Goal: Information Seeking & Learning: Learn about a topic

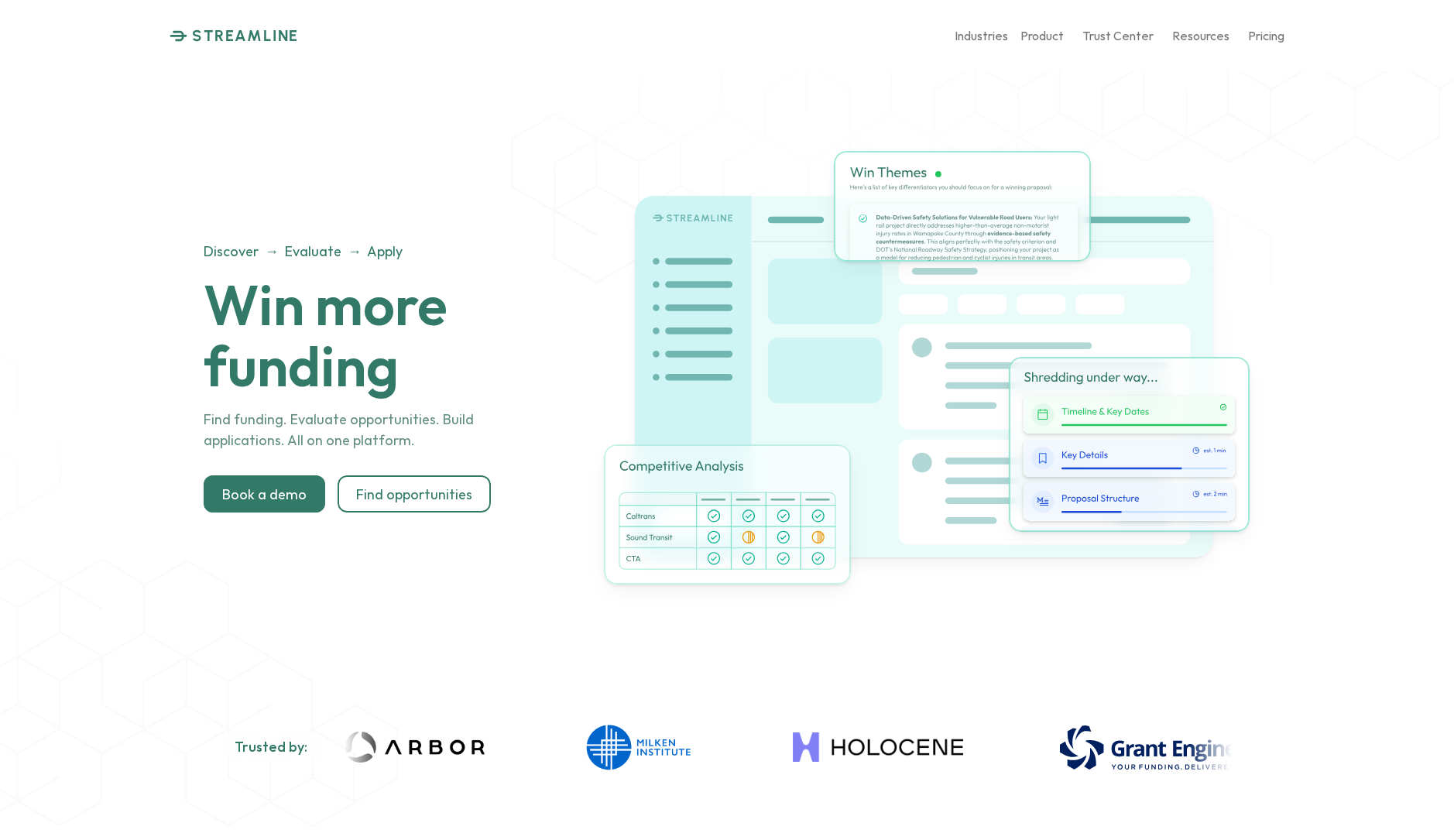
click at [285, 171] on div "Discover → Evaluate → Apply Win more funding Find funding. Evaluate opportuniti…" at bounding box center [727, 376] width 1047 height 555
click at [285, 170] on div "Discover → Evaluate → Apply Win more funding Find funding. Evaluate opportuniti…" at bounding box center [727, 376] width 1047 height 555
click at [250, 624] on div "Discover → Evaluate → Apply Win more funding Find funding. Evaluate opportuniti…" at bounding box center [727, 376] width 1047 height 555
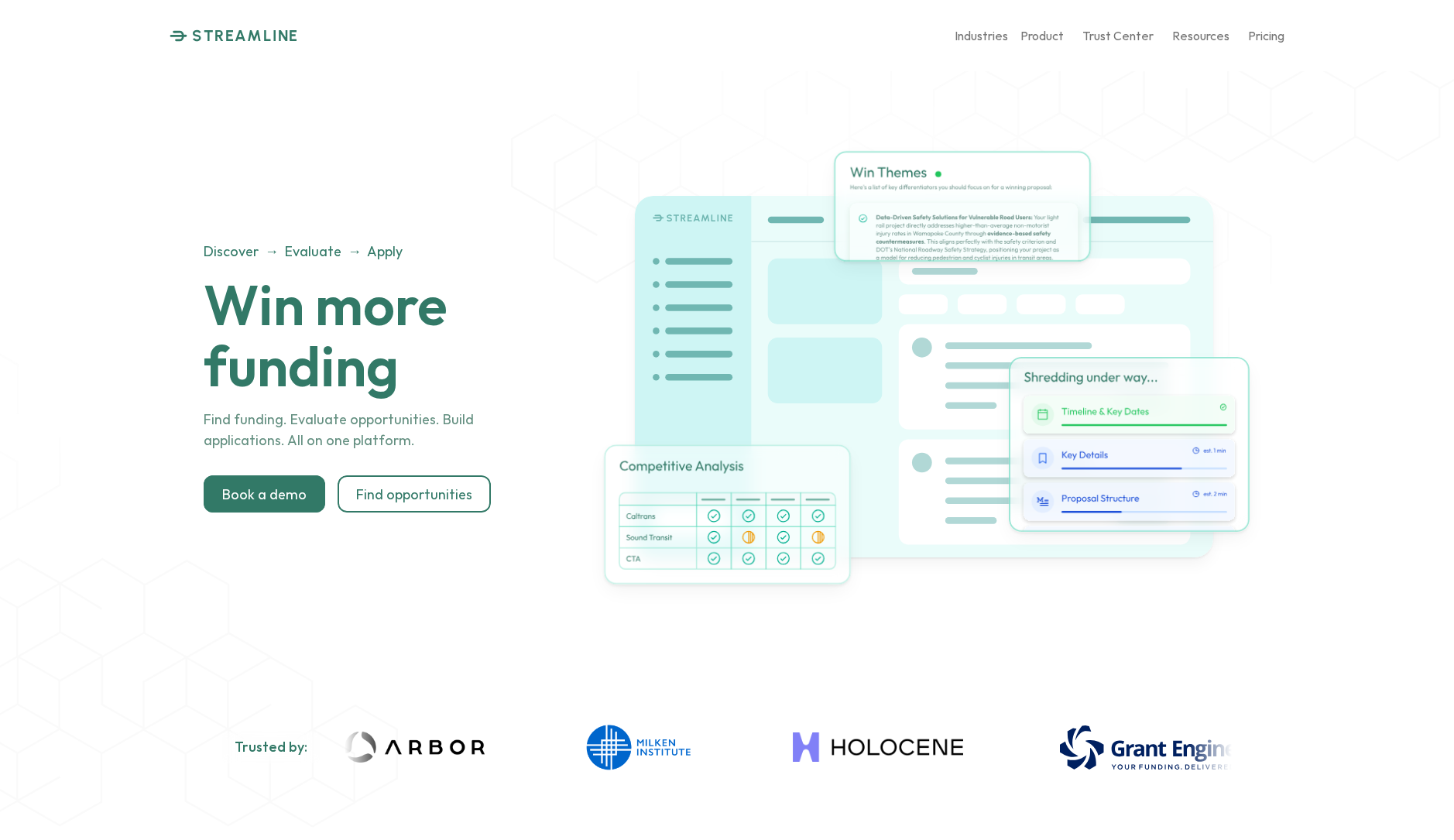
click at [361, 582] on div "Discover → Evaluate → Apply Win more funding Find funding. Evaluate opportuniti…" at bounding box center [727, 376] width 1047 height 555
click at [317, 165] on div "Discover → Evaluate → Apply Win more funding Find funding. Evaluate opportuniti…" at bounding box center [727, 376] width 1047 height 555
click at [890, 236] on img at bounding box center [962, 206] width 257 height 111
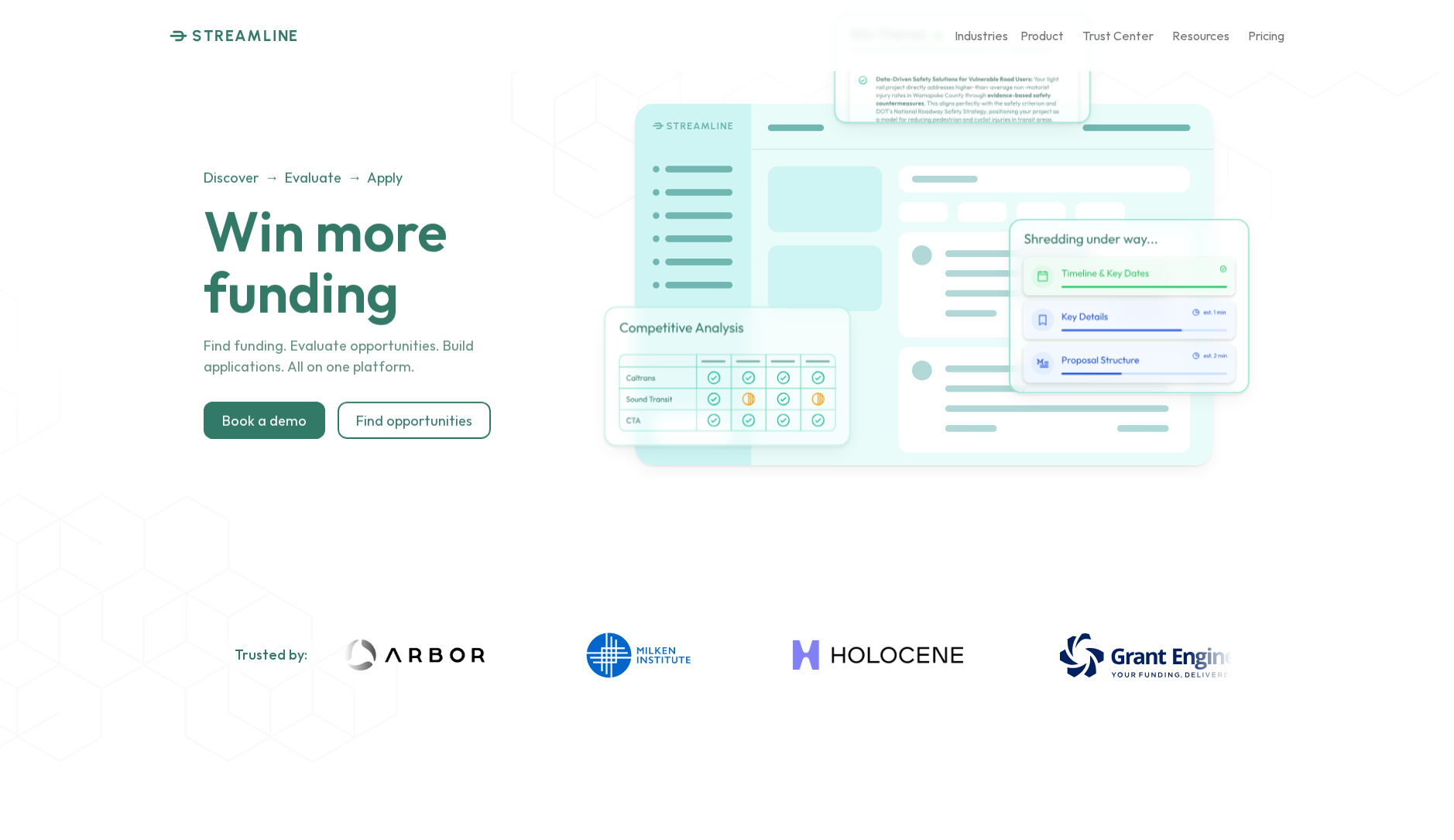
click at [862, 487] on div "Discover → Evaluate → Apply Win more funding Find funding. Evaluate opportuniti…" at bounding box center [727, 284] width 1047 height 555
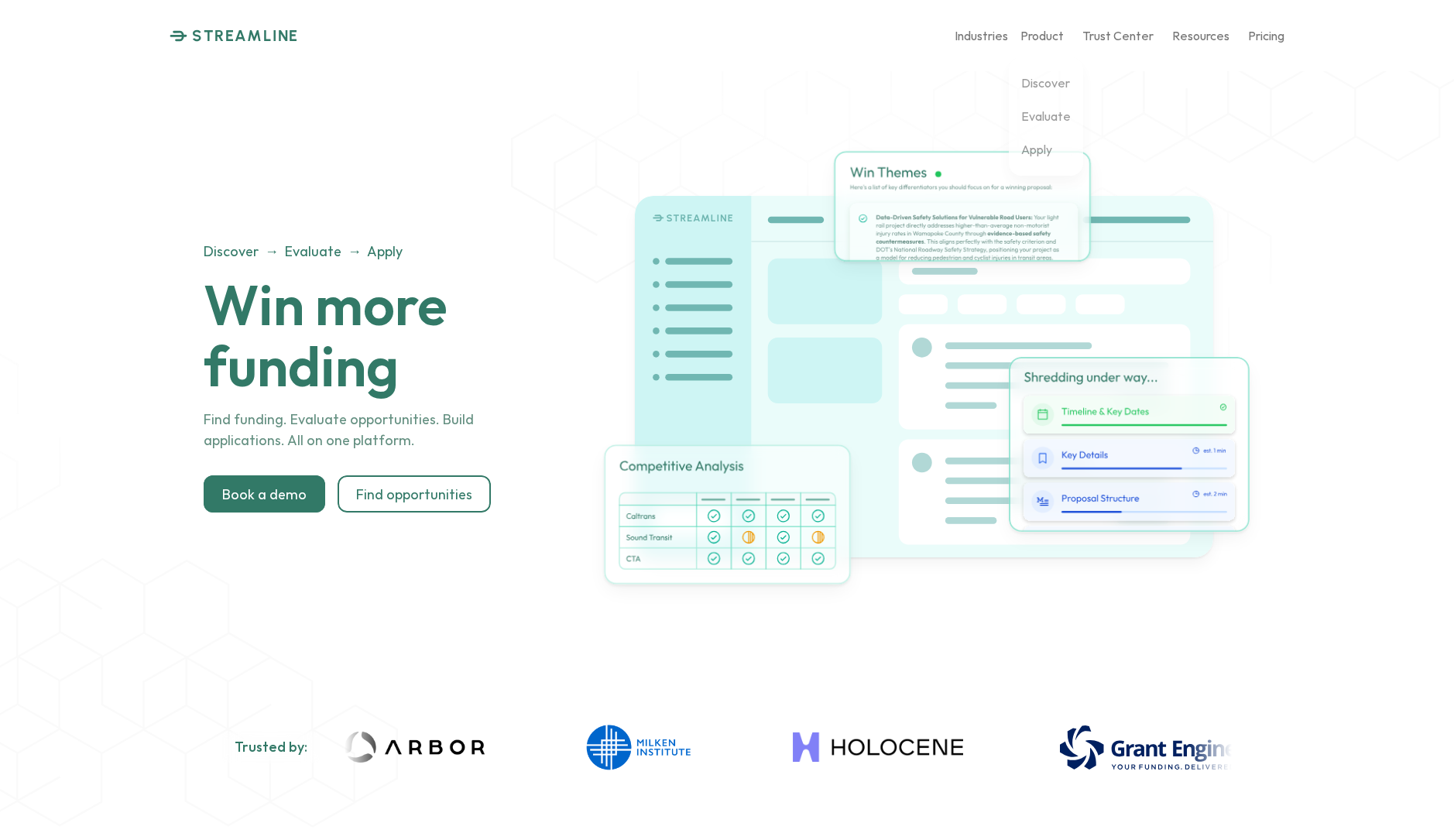
click at [1046, 34] on p "Product" at bounding box center [1043, 35] width 43 height 15
click at [1041, 72] on link "Discover" at bounding box center [1046, 82] width 48 height 27
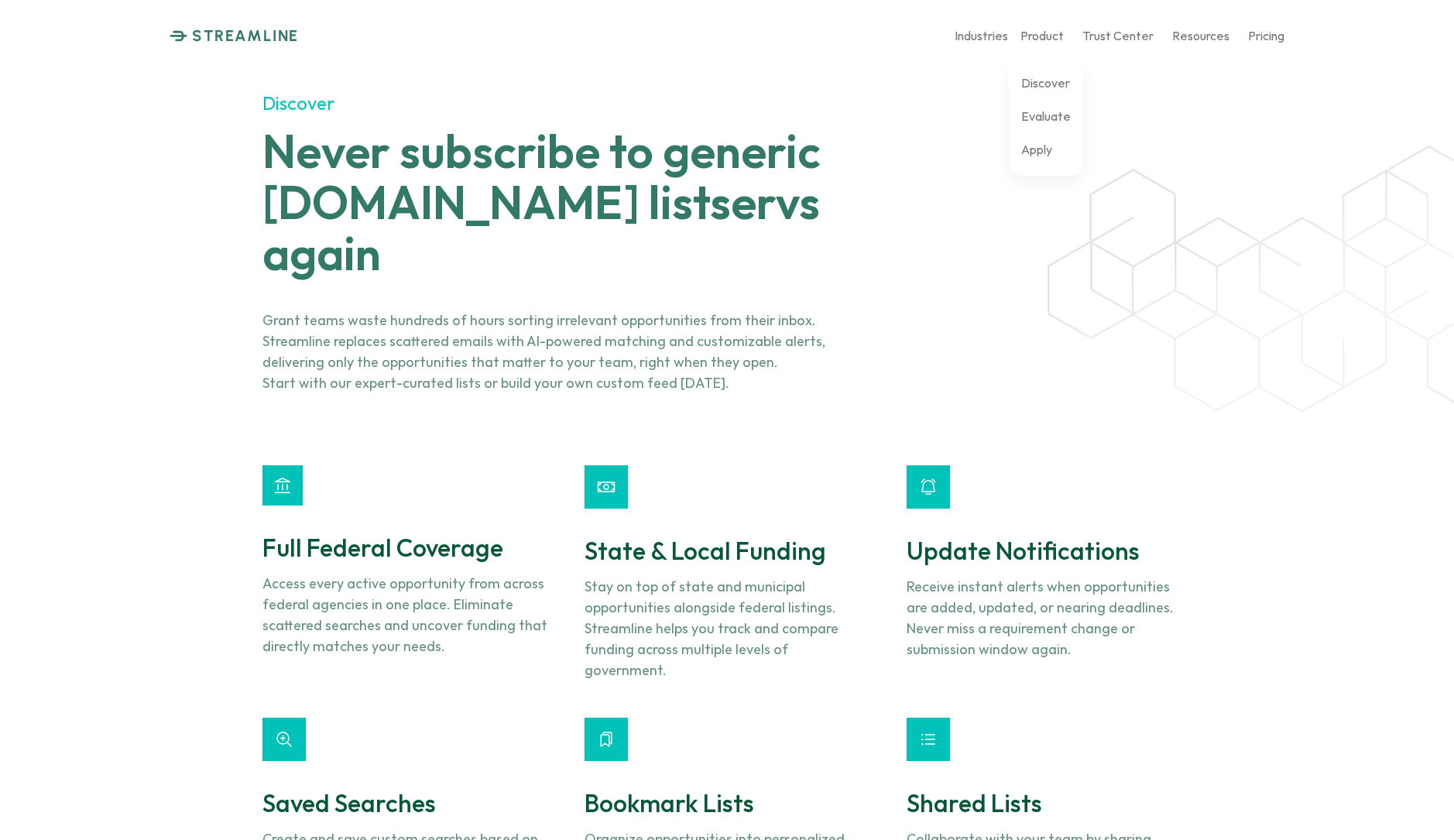
click at [1037, 116] on p "Evaluate" at bounding box center [1046, 115] width 49 height 15
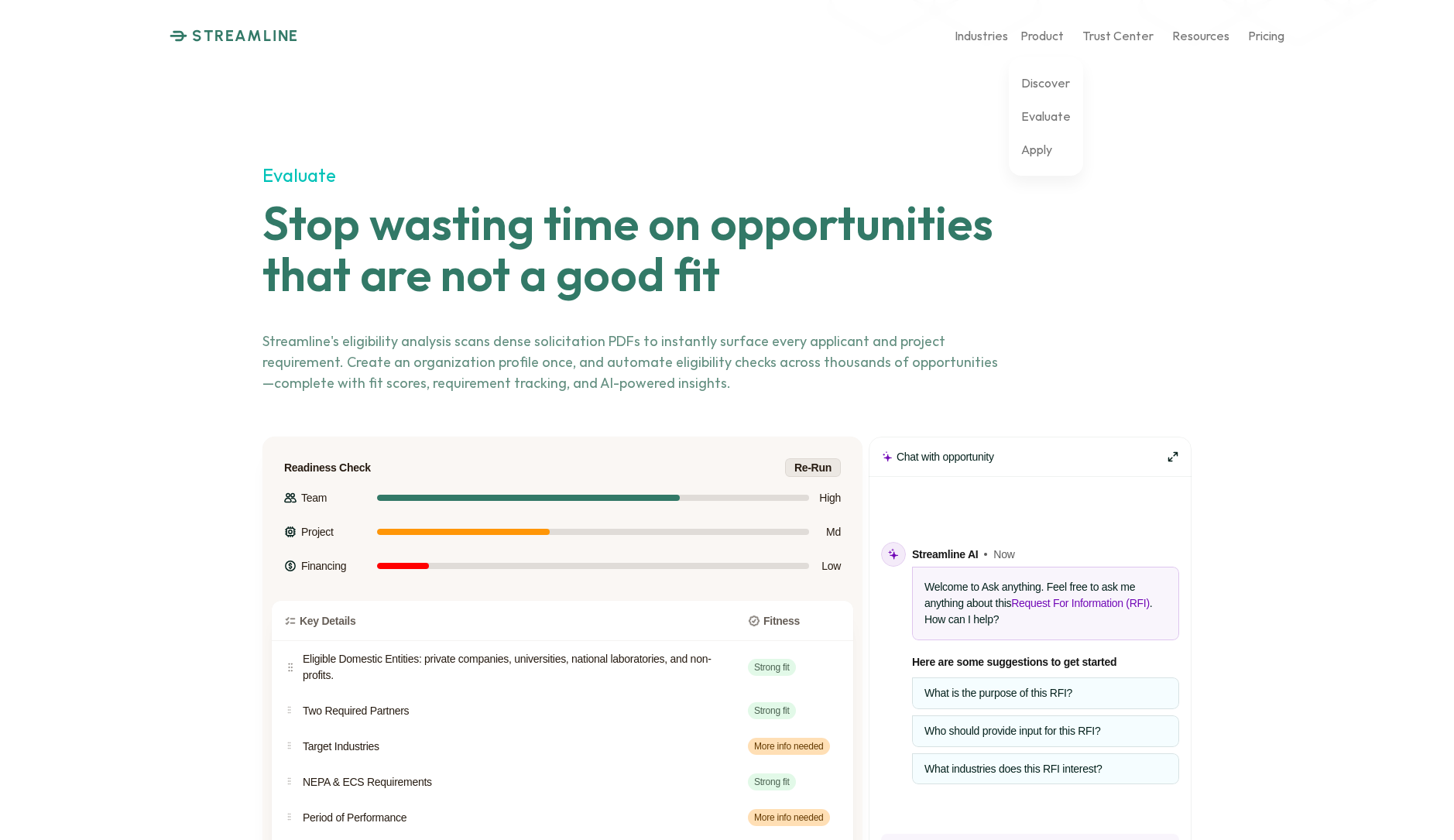
click at [1037, 165] on div "Discover Evaluate Apply" at bounding box center [1046, 116] width 74 height 119
click at [1037, 155] on p "Apply" at bounding box center [1037, 149] width 31 height 15
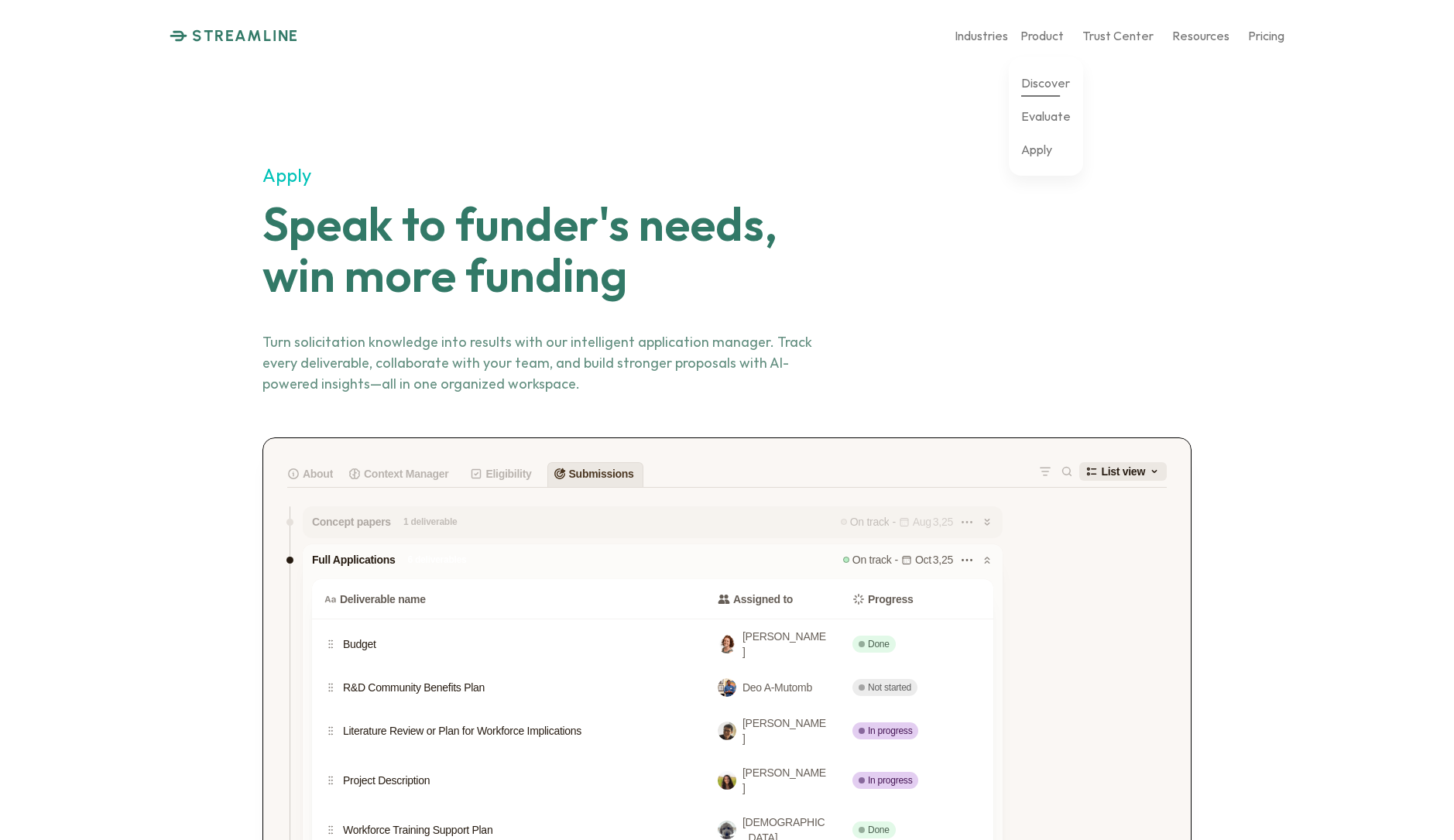
click at [1041, 84] on p "Discover" at bounding box center [1046, 82] width 48 height 15
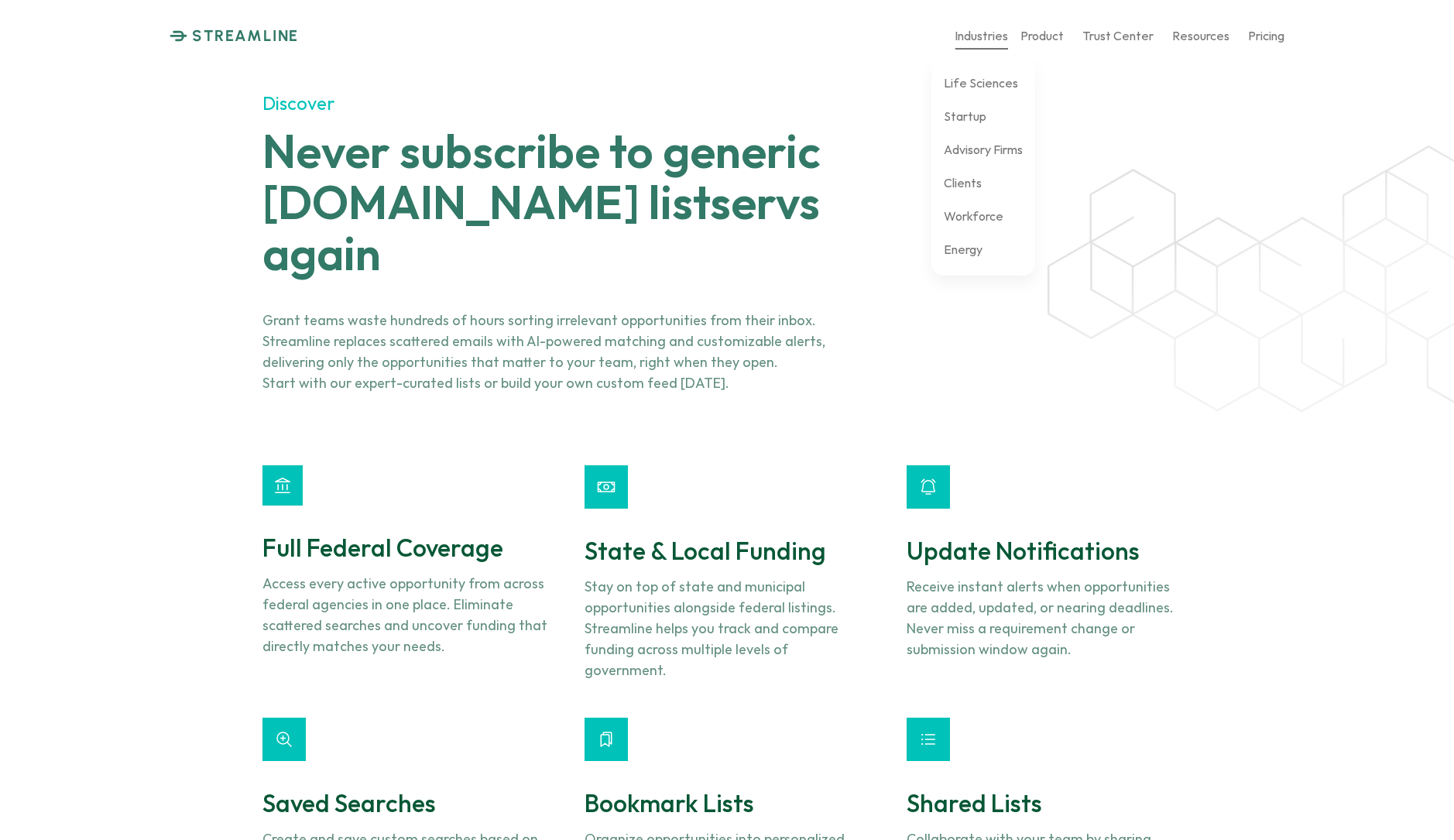
click at [983, 38] on p "Industries" at bounding box center [982, 35] width 54 height 15
click at [976, 69] on link "Life Sciences" at bounding box center [981, 82] width 74 height 27
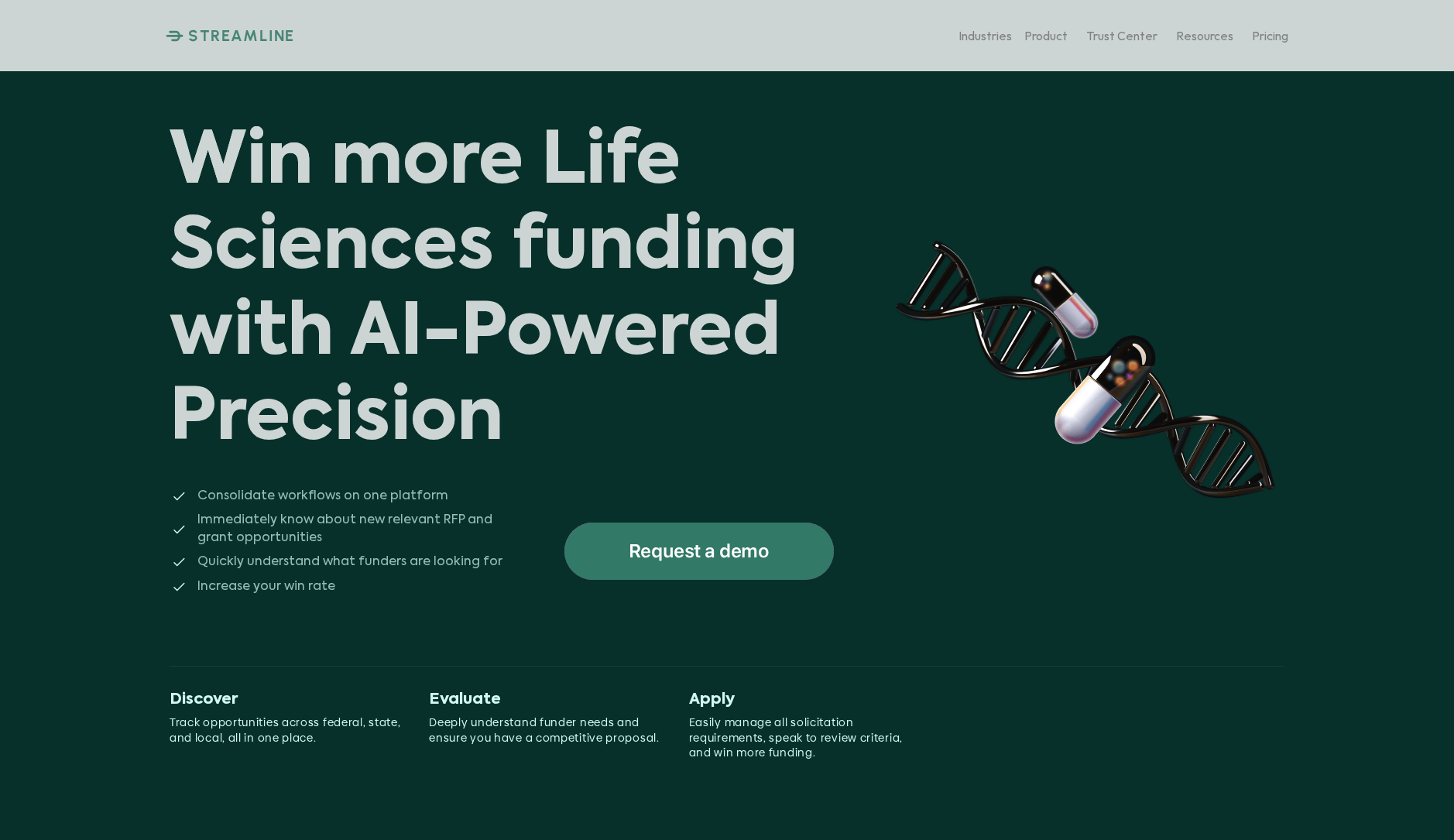
click at [966, 167] on img at bounding box center [1083, 368] width 402 height 497
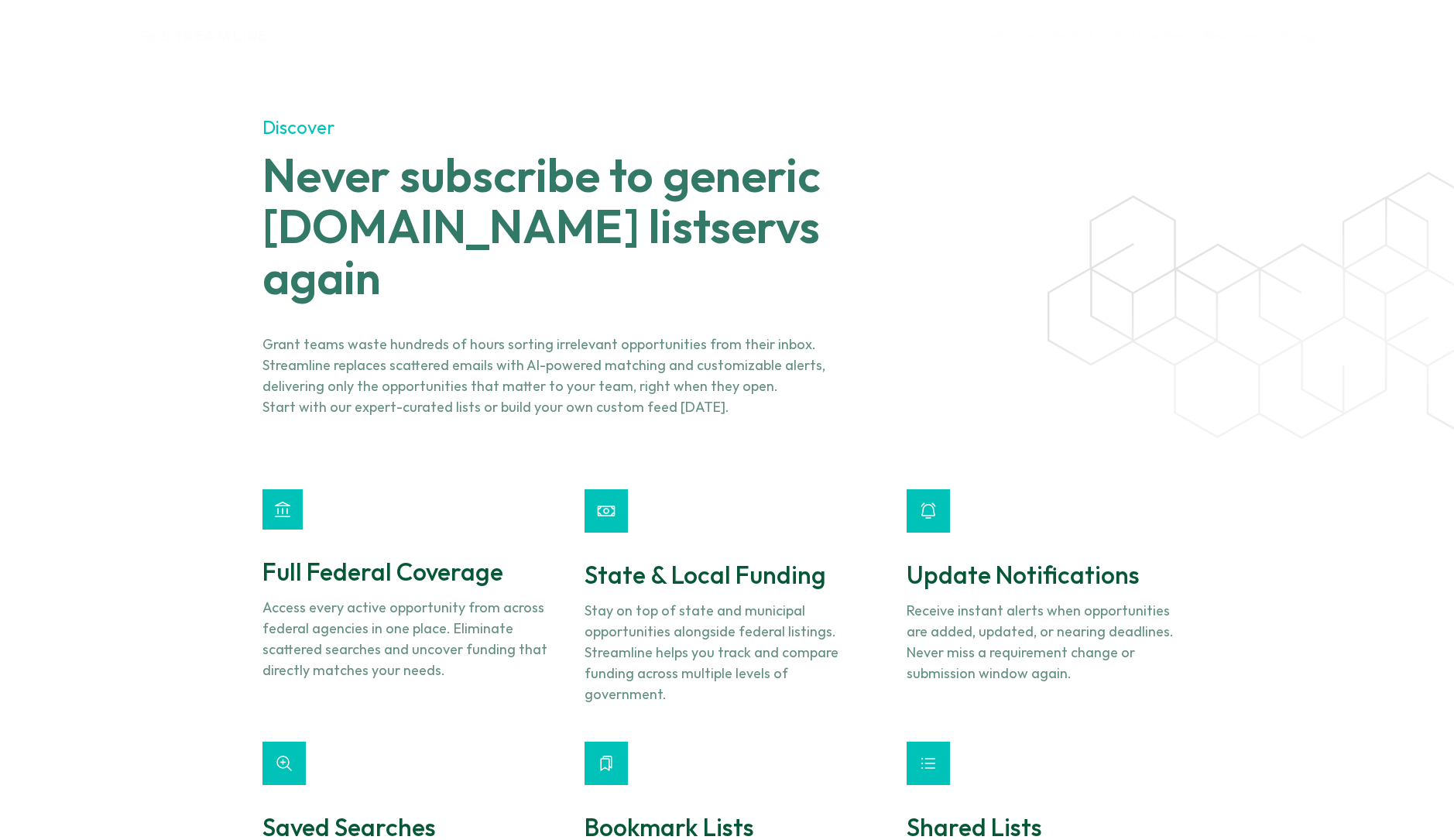
scroll to position [1839, 0]
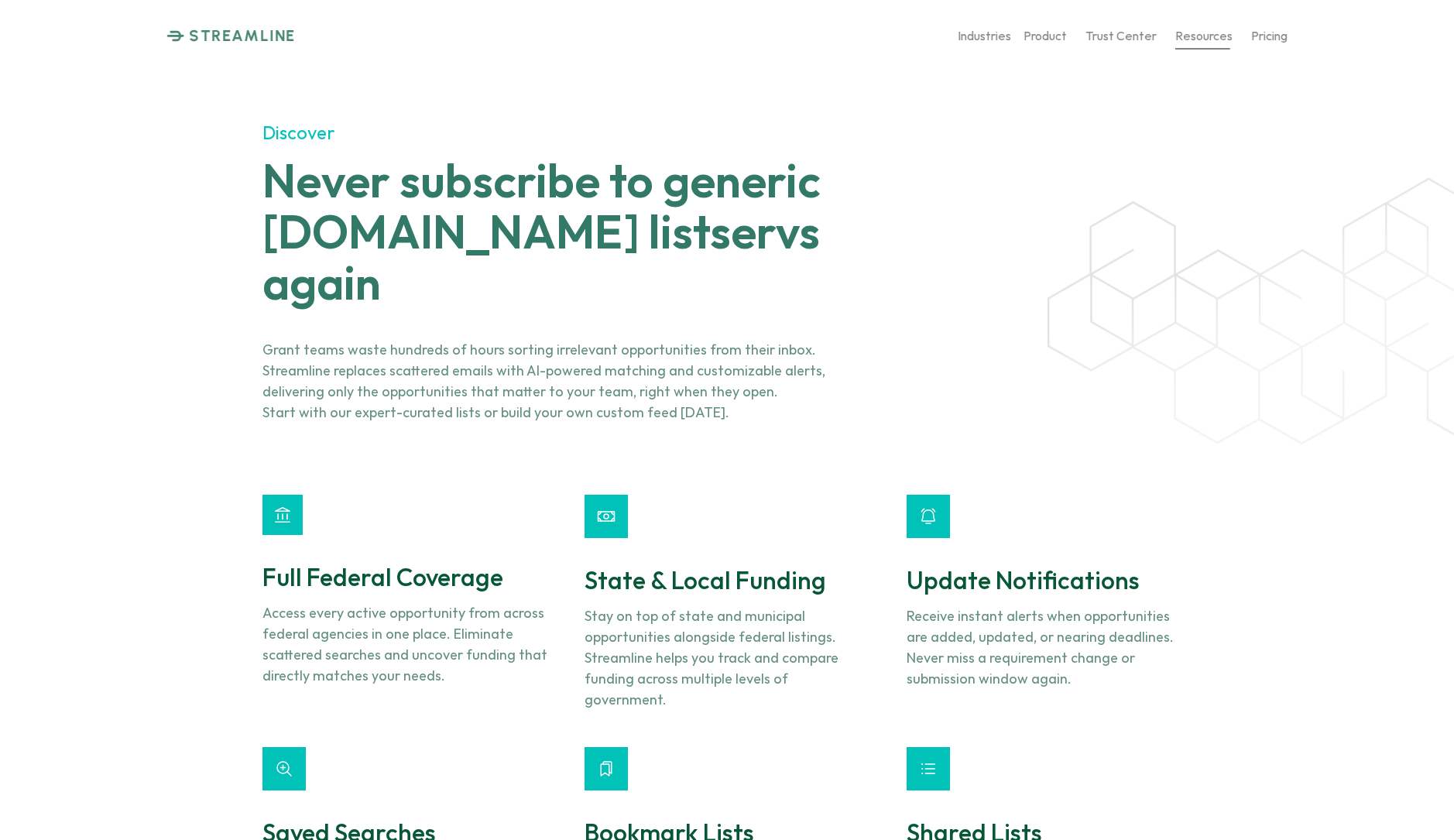
click at [1211, 36] on p "Resources" at bounding box center [1205, 35] width 57 height 15
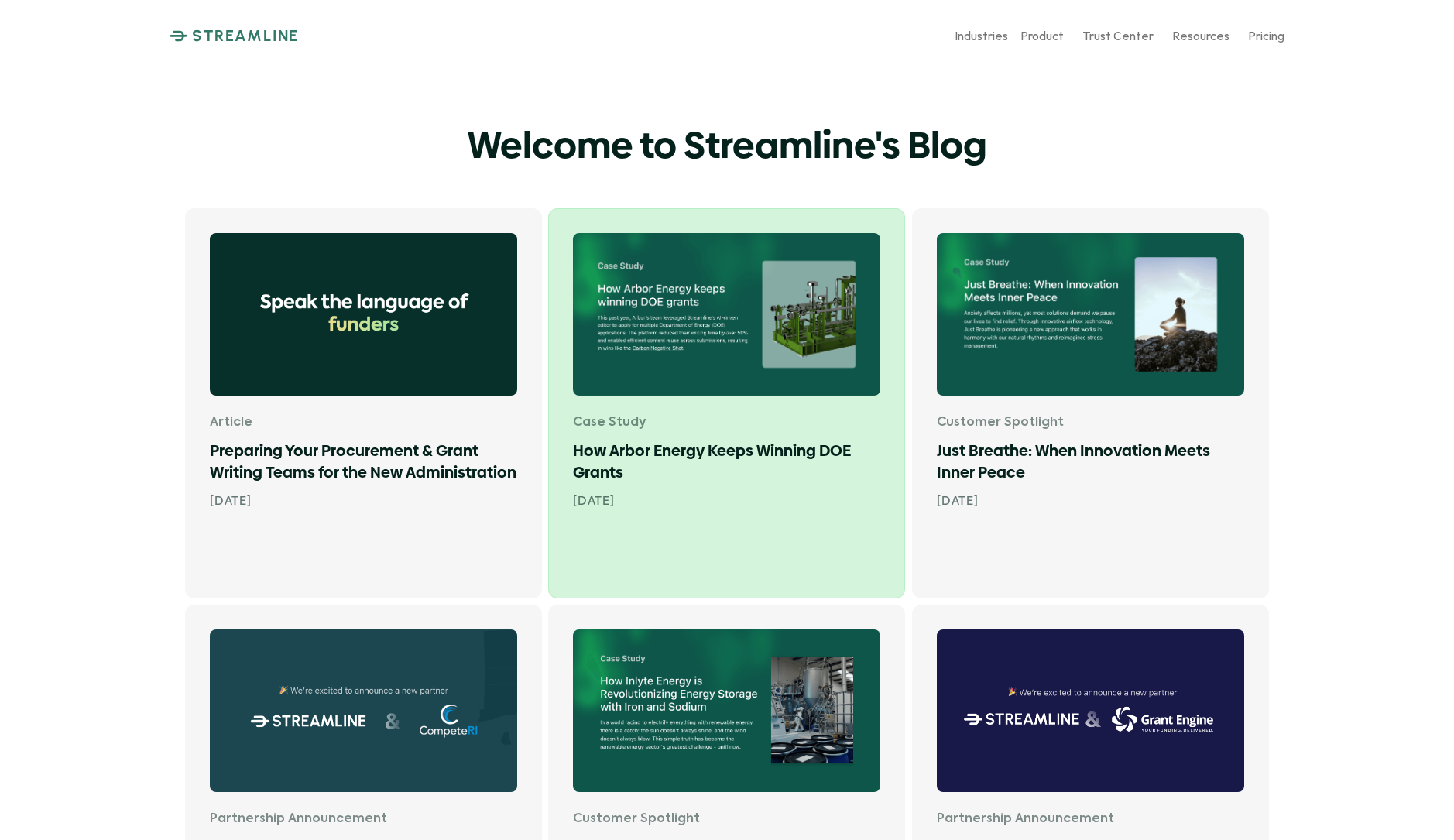
scroll to position [36, 0]
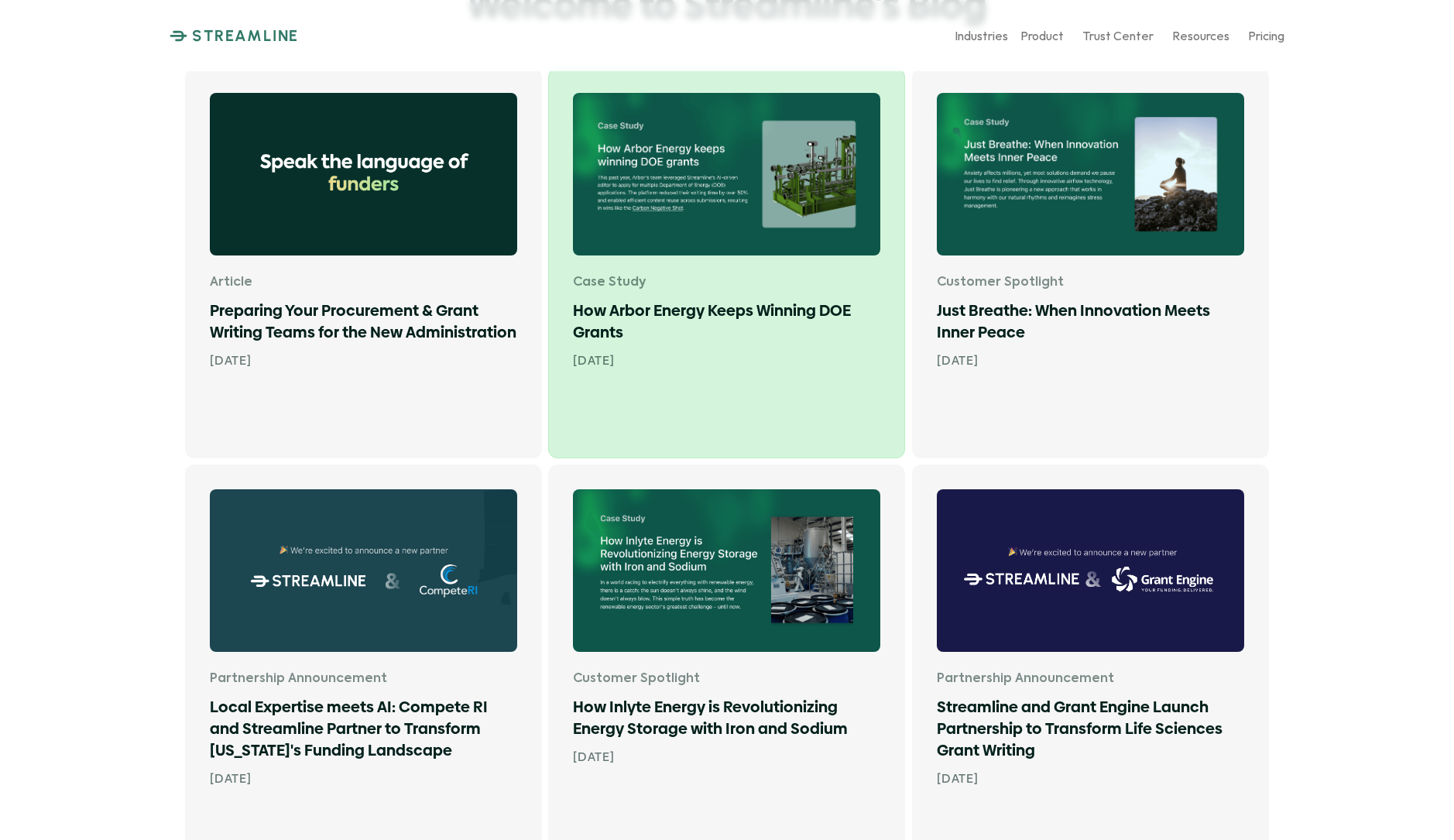
scroll to position [287, 0]
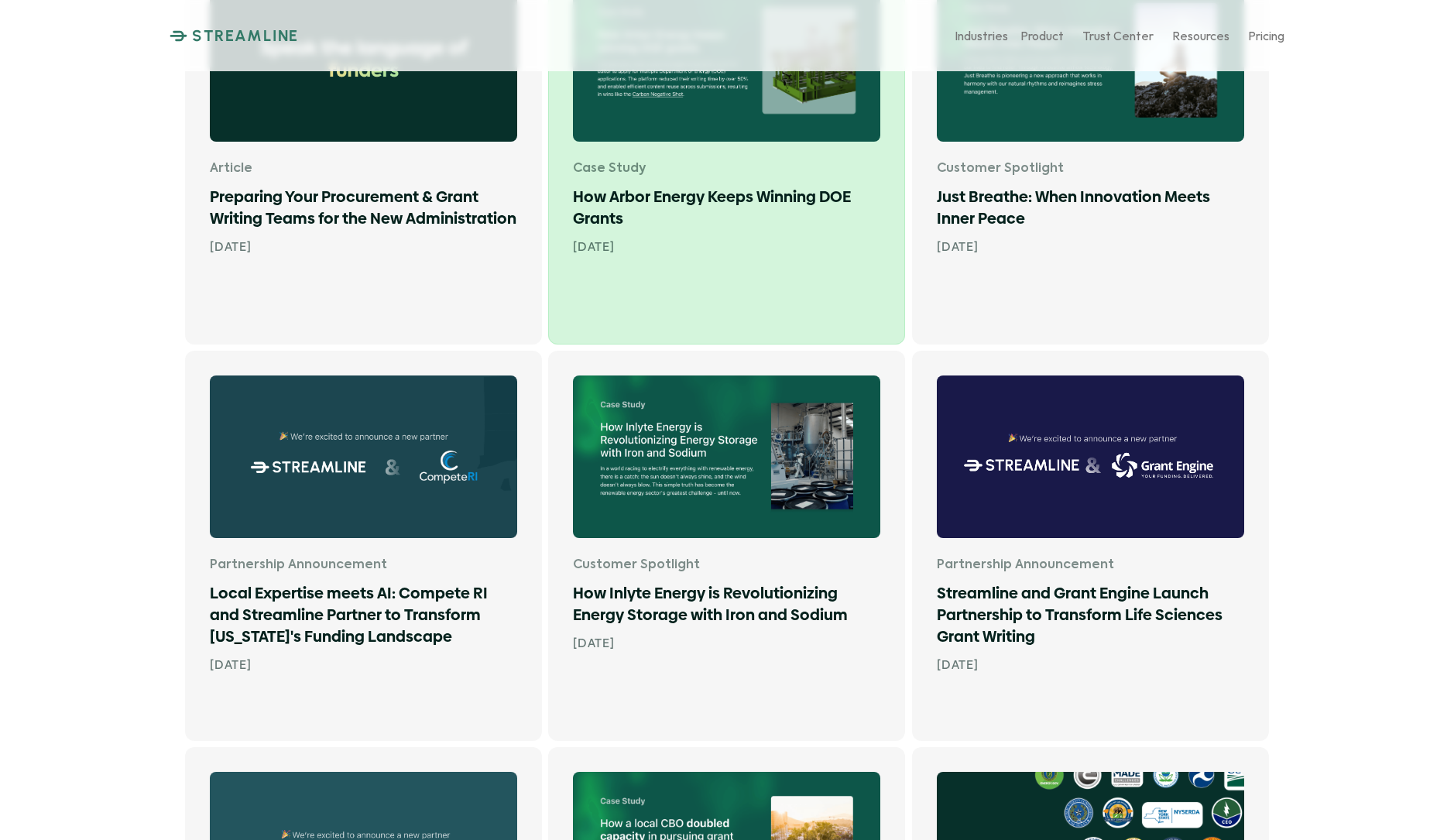
click at [766, 230] on div "Case Study How Arbor Energy Keeps Winning DOE Grants Feb 7, 2025" at bounding box center [727, 208] width 307 height 96
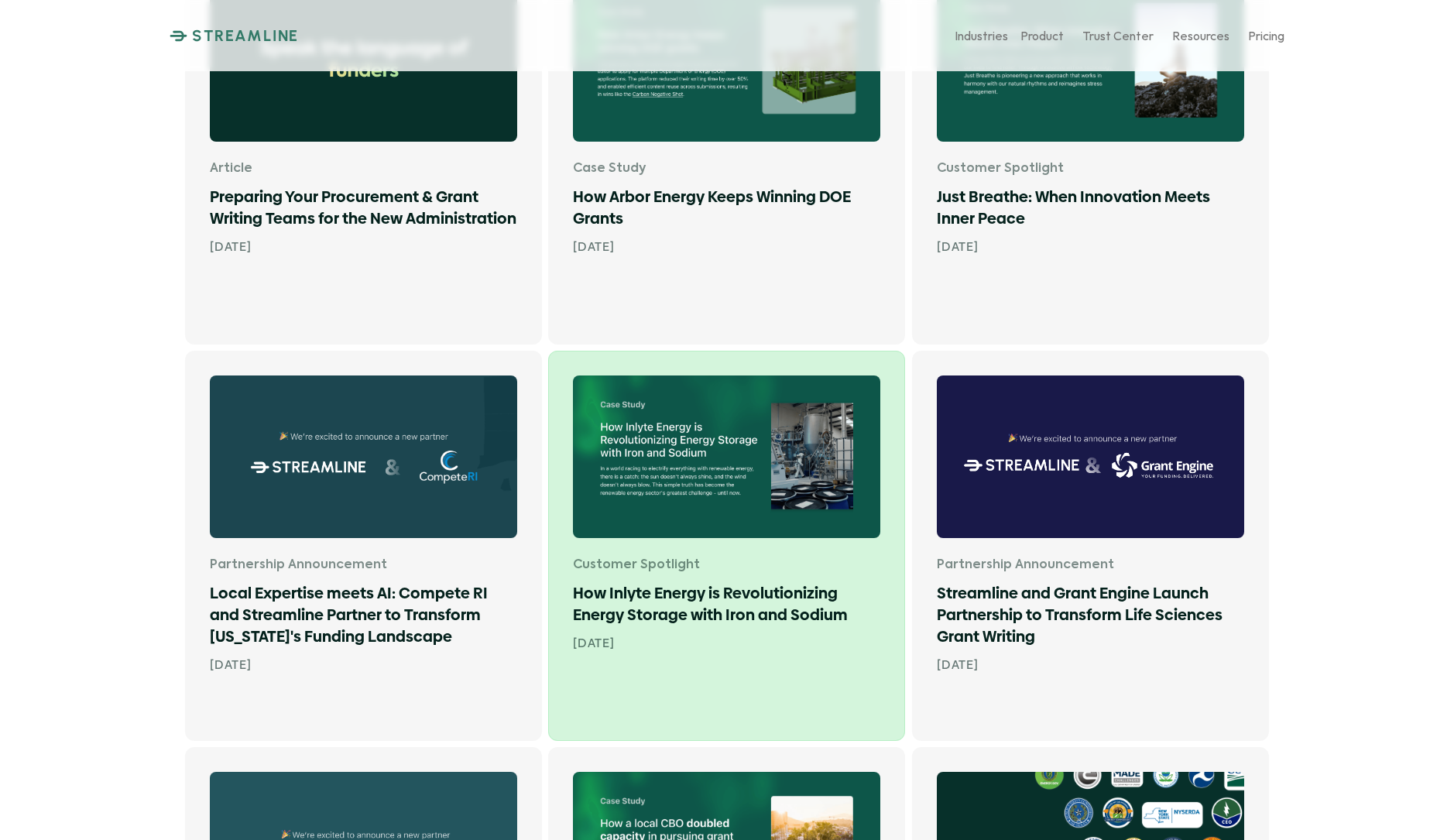
scroll to position [653, 0]
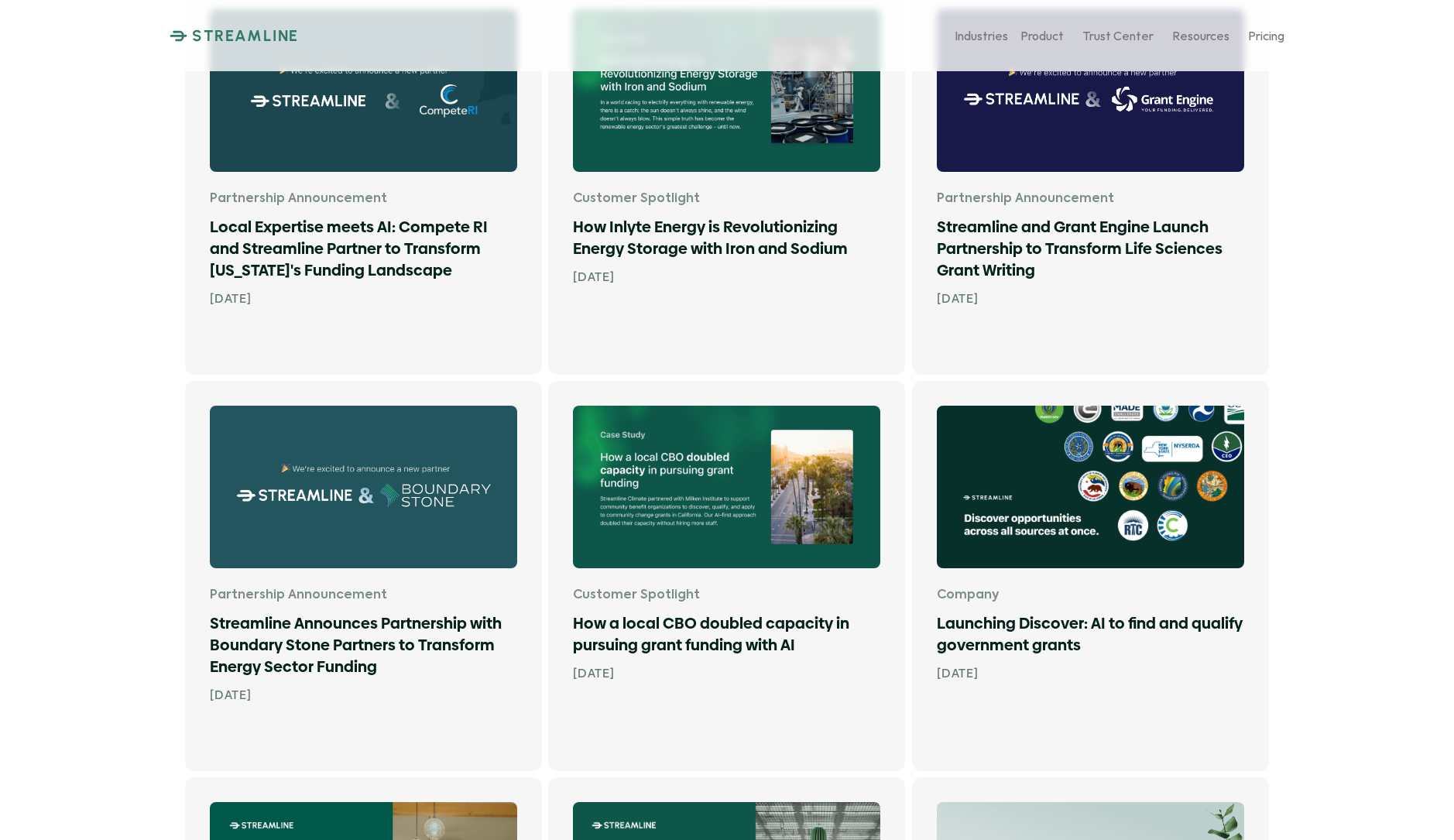
click at [1322, 392] on div "Welcome to Streamline's Blog Article Preparing Your Procurement & Grant Writing…" at bounding box center [727, 708] width 1454 height 2721
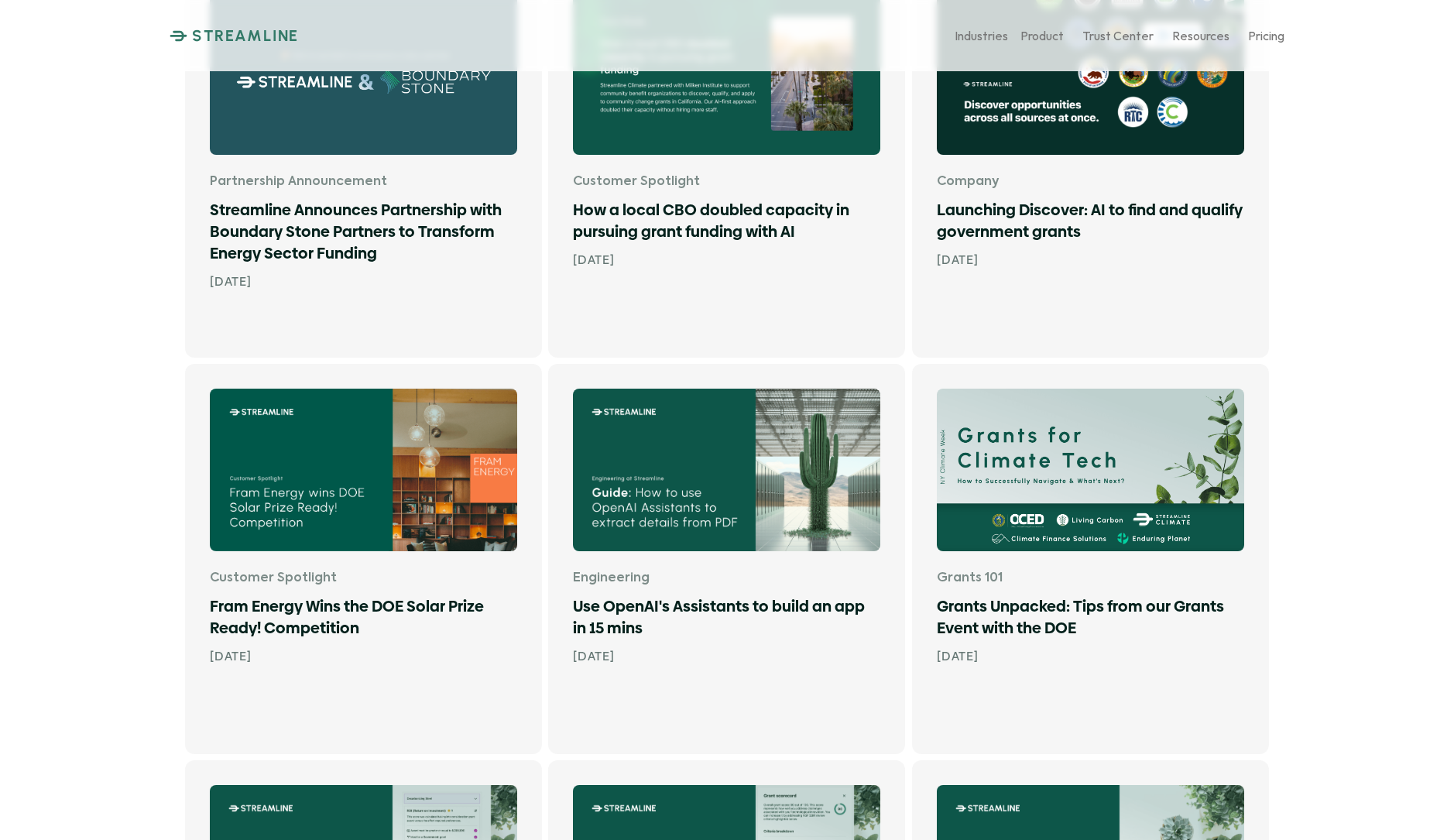
scroll to position [1068, 0]
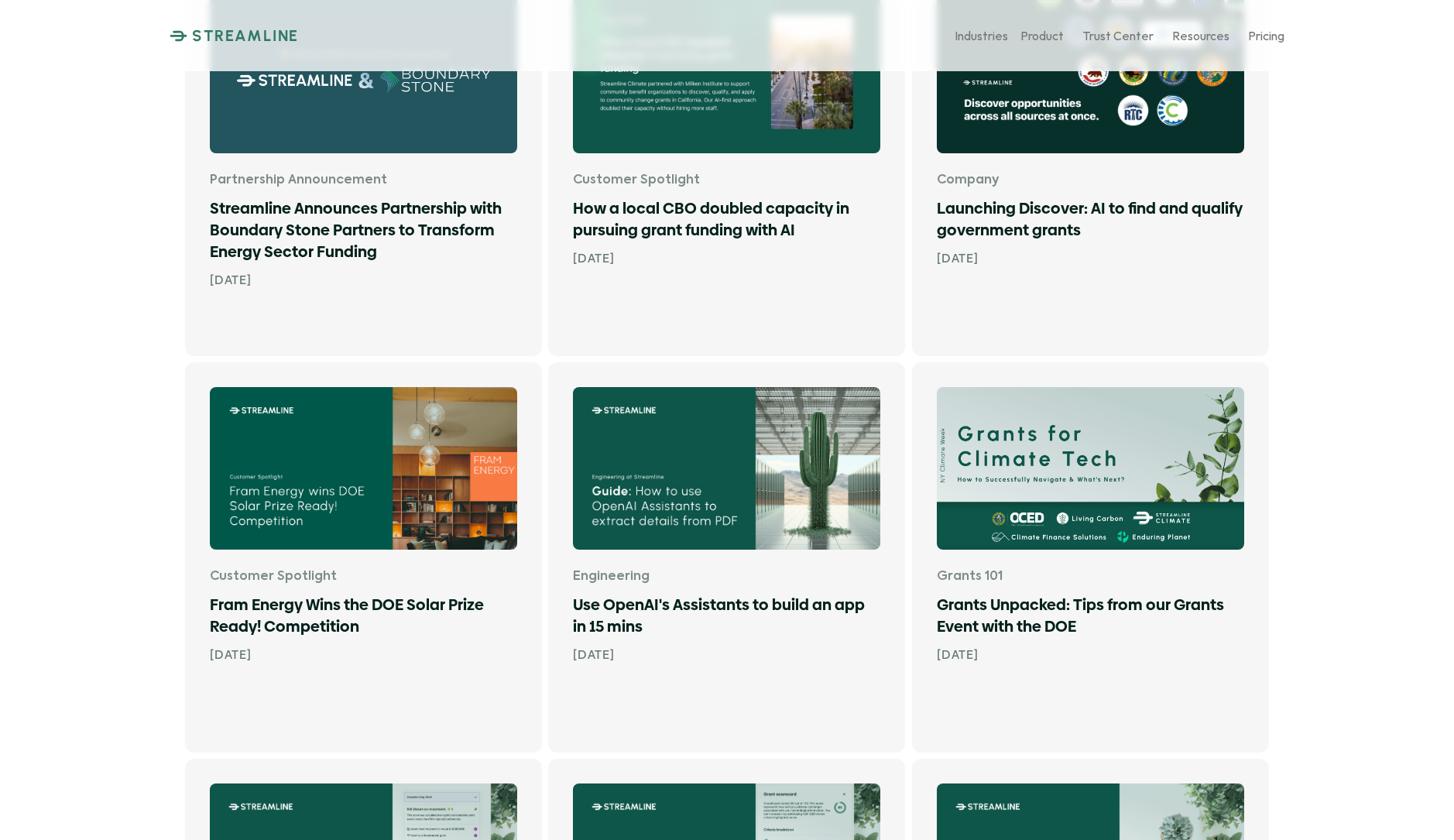
click at [1341, 349] on div "Welcome to Streamline's Blog Article Preparing Your Procurement & Grant Writing…" at bounding box center [727, 293] width 1454 height 2721
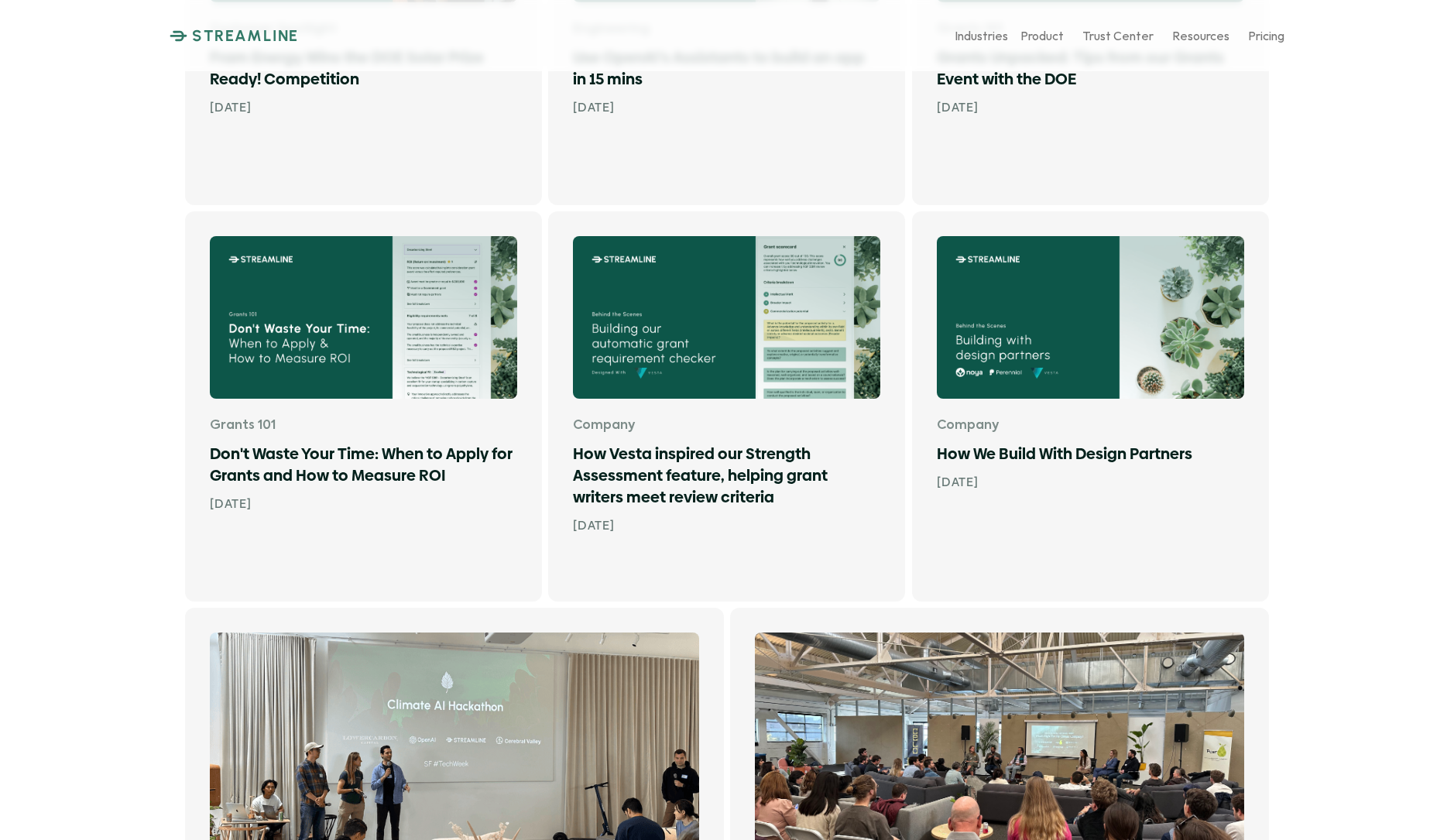
scroll to position [1616, 0]
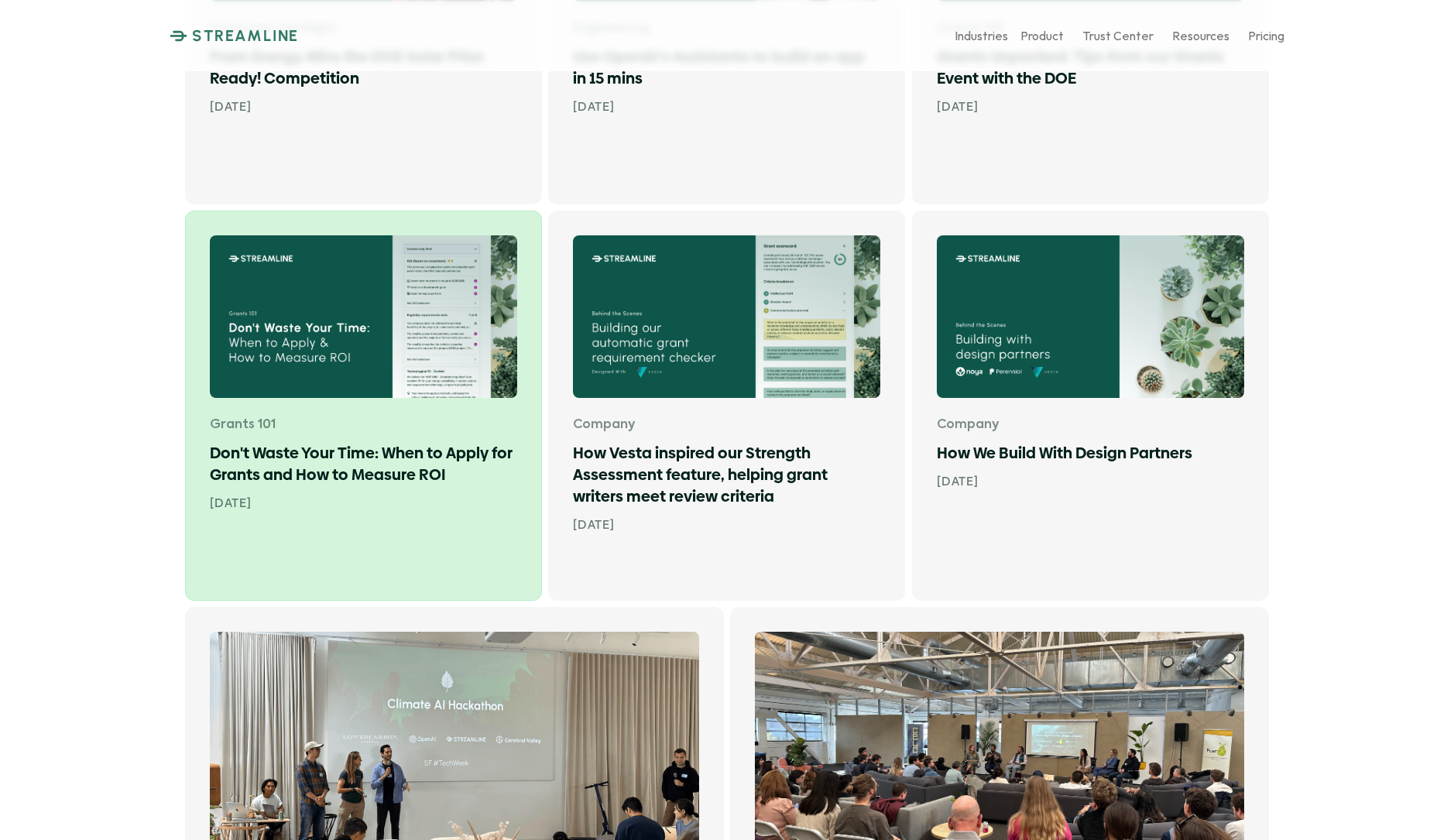
click at [314, 373] on img at bounding box center [363, 317] width 307 height 163
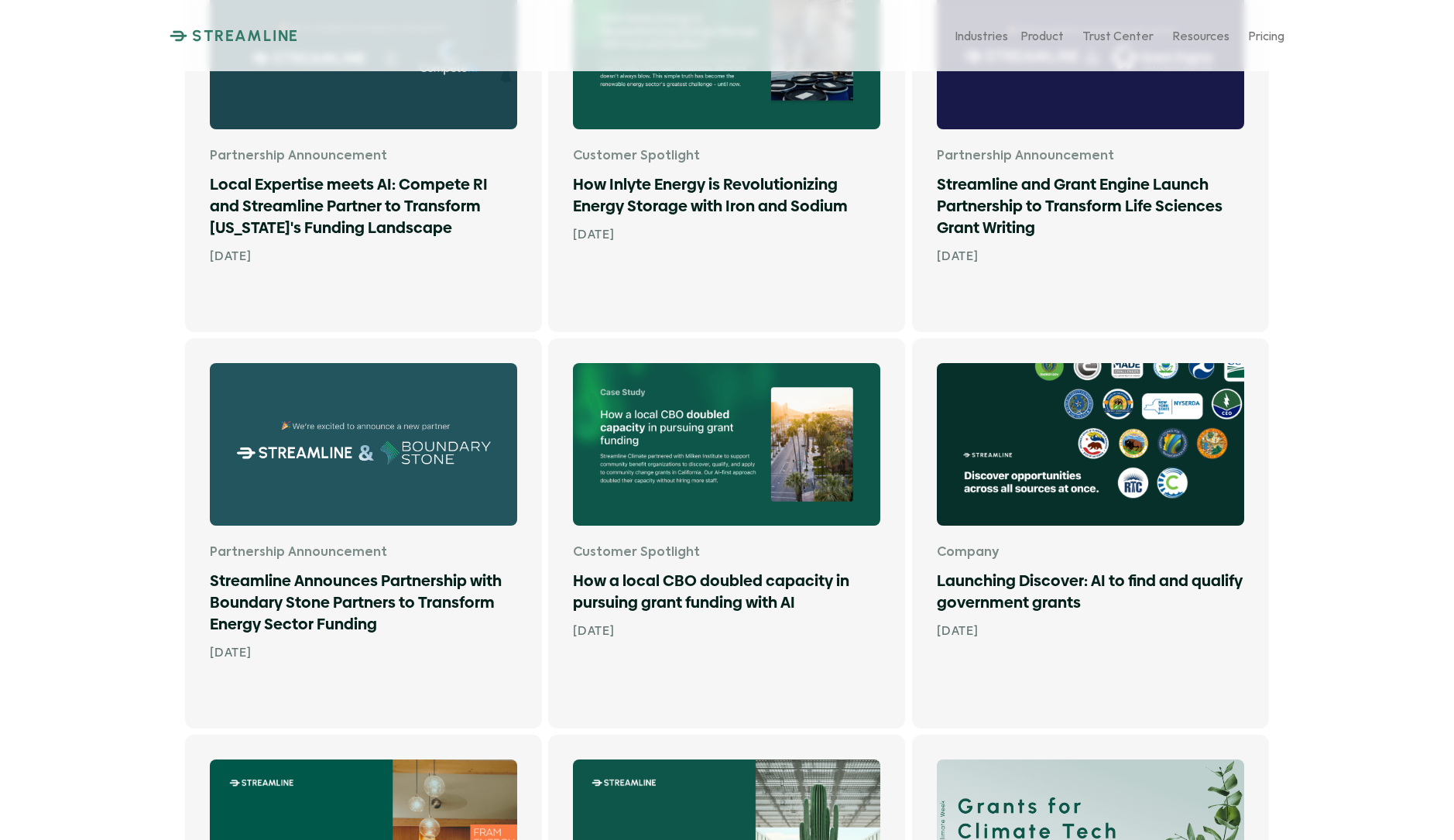
scroll to position [0, 0]
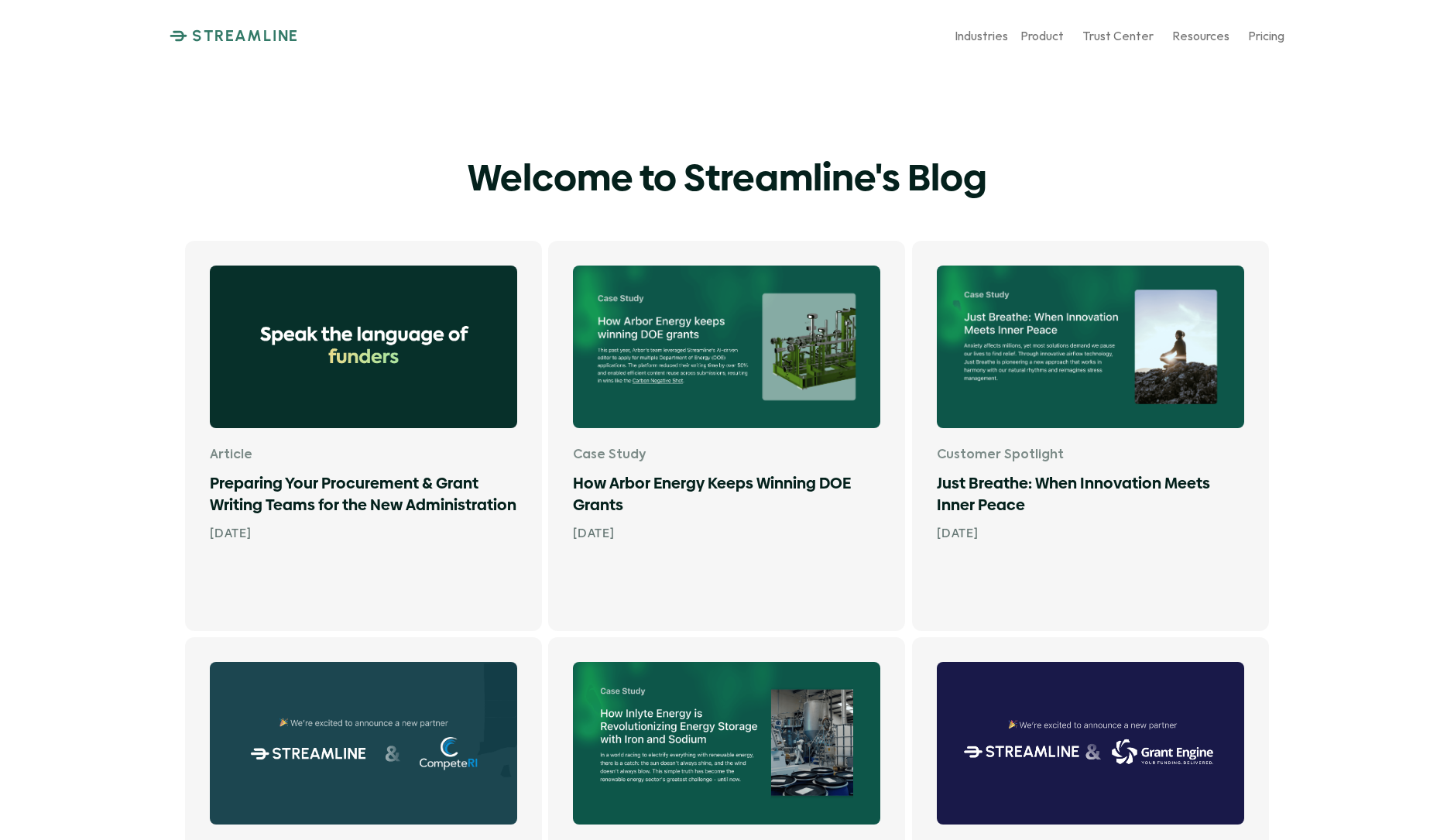
click at [278, 40] on p "STREAMLINE" at bounding box center [245, 35] width 107 height 18
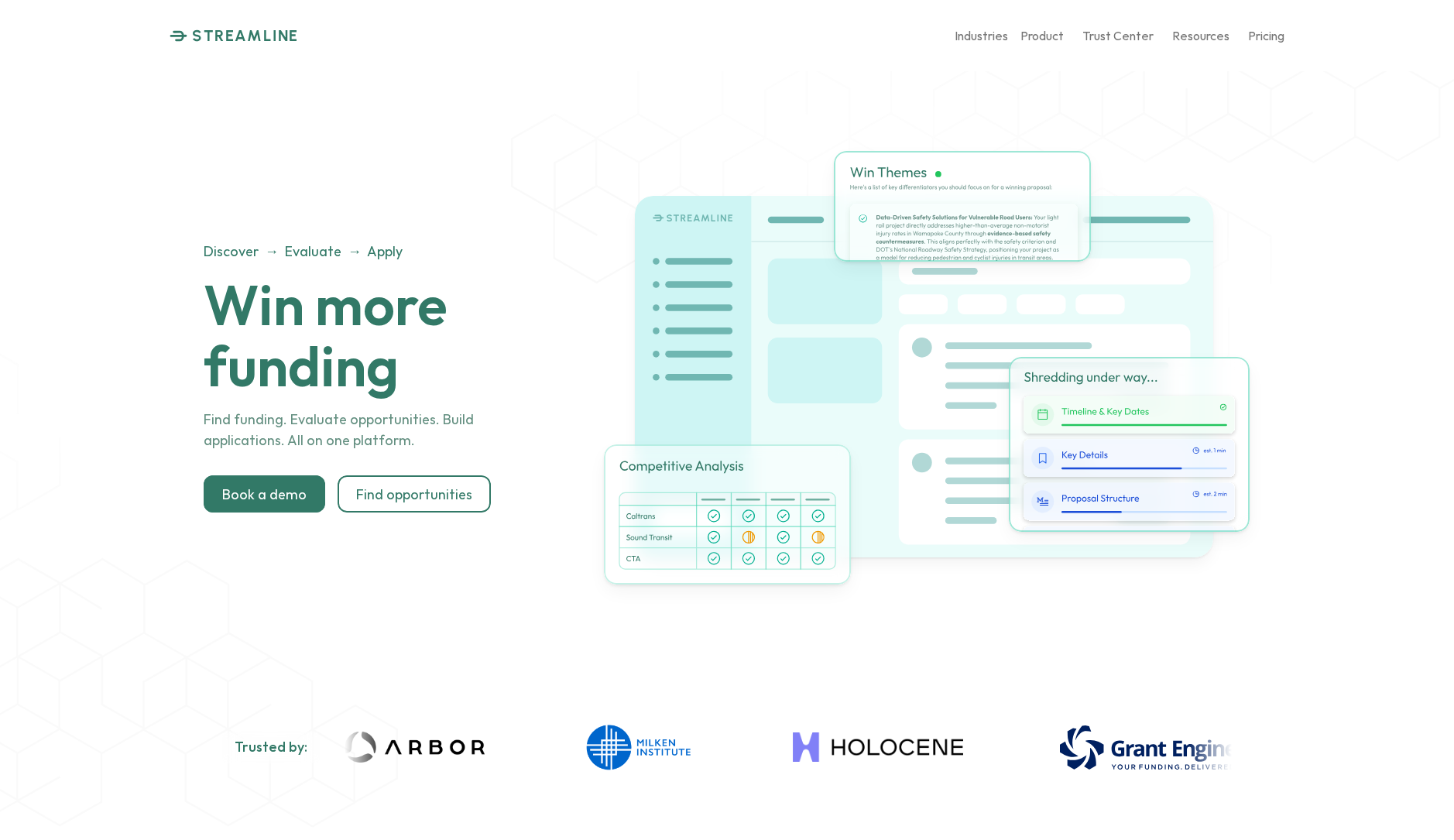
click at [1345, 223] on img at bounding box center [1060, 137] width 1098 height 488
click at [532, 223] on div "Discover → Evaluate → Apply Win more funding Find funding. Evaluate opportuniti…" at bounding box center [727, 376] width 1047 height 555
